Goal: Information Seeking & Learning: Check status

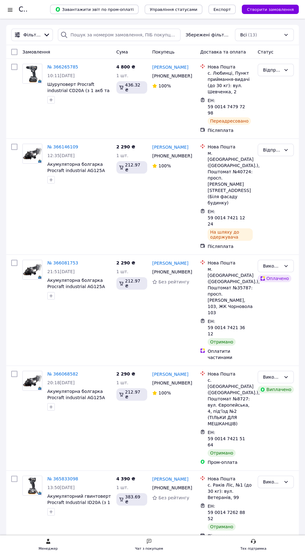
click at [10, 9] on div at bounding box center [10, 10] width 8 height 6
click at [11, 9] on div at bounding box center [10, 10] width 8 height 6
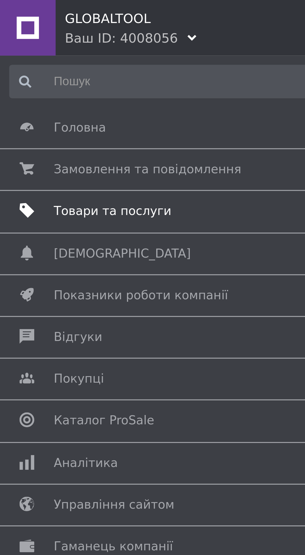
click at [54, 71] on span "Товари та послуги" at bounding box center [151, 71] width 267 height 6
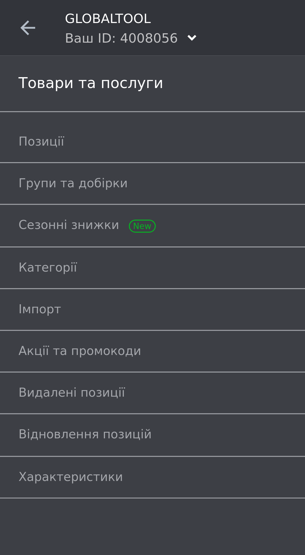
click at [11, 8] on icon at bounding box center [9, 9] width 5 height 5
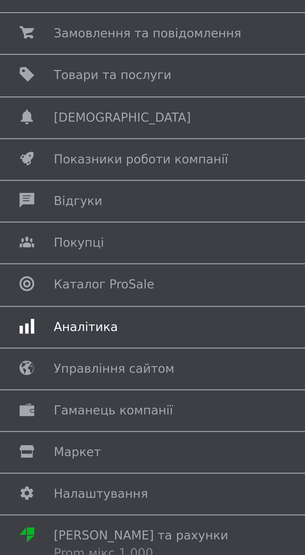
click at [57, 153] on span "Аналітика" at bounding box center [151, 156] width 267 height 6
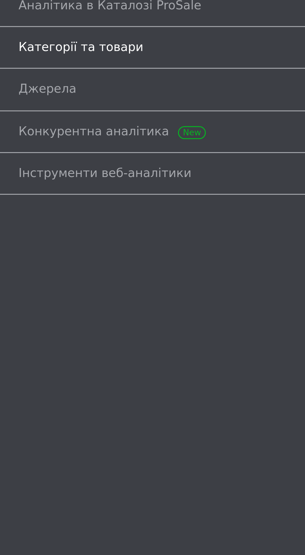
click at [59, 62] on span "Категорії та товари" at bounding box center [145, 62] width 278 height 6
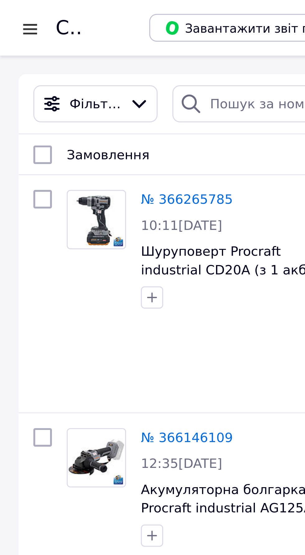
click at [10, 7] on div at bounding box center [10, 10] width 8 height 6
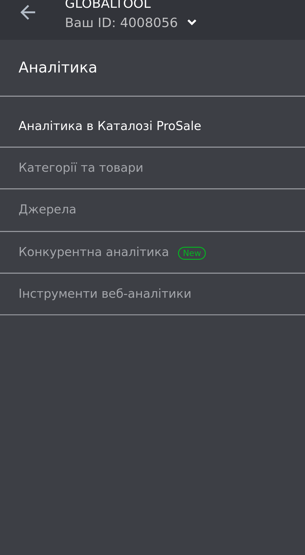
click at [59, 45] on span "Аналітика в Каталозі ProSale" at bounding box center [36, 48] width 61 height 6
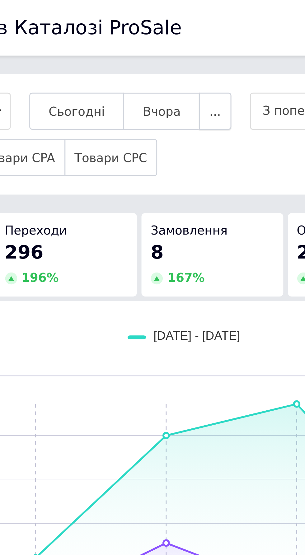
click at [131, 35] on span "..." at bounding box center [129, 37] width 4 height 5
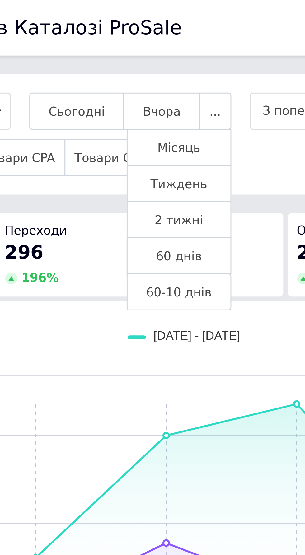
click at [124, 87] on span "60 днів" at bounding box center [116, 86] width 15 height 5
